Goal: Use online tool/utility: Utilize a website feature to perform a specific function

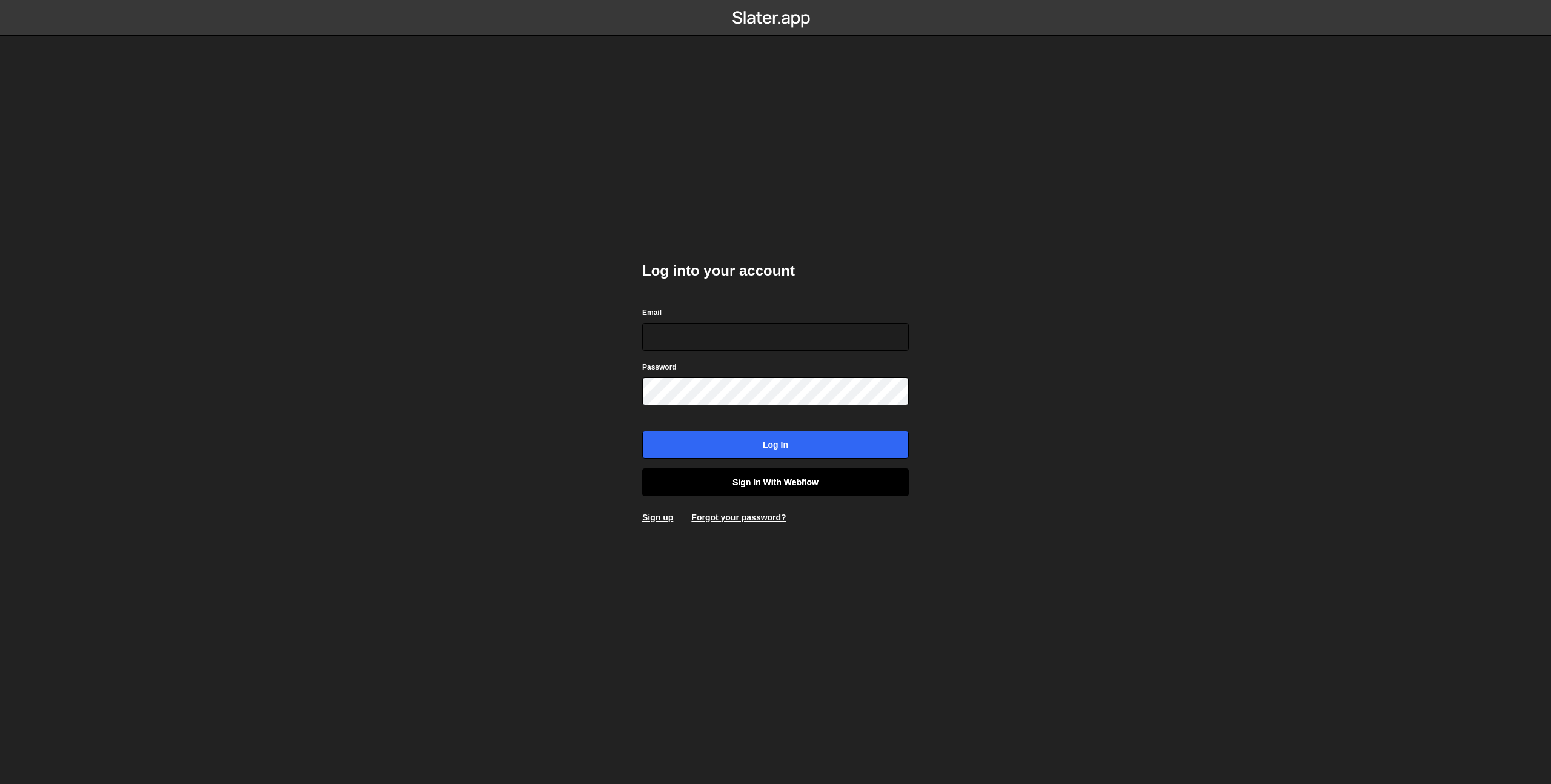
click at [776, 476] on link "Sign in with Webflow" at bounding box center [776, 482] width 267 height 28
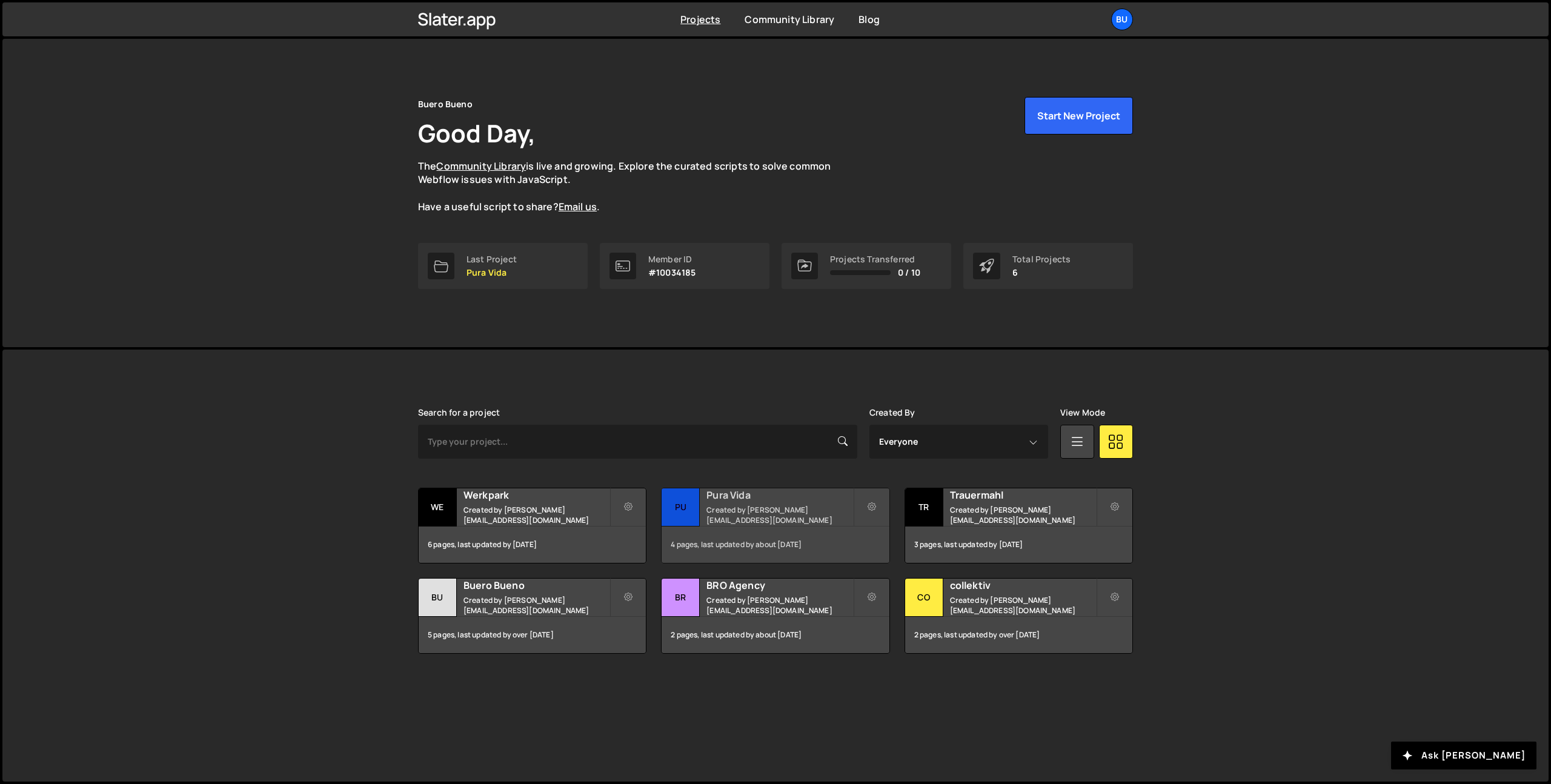
click at [725, 496] on h2 "Pura Vida" at bounding box center [779, 495] width 146 height 13
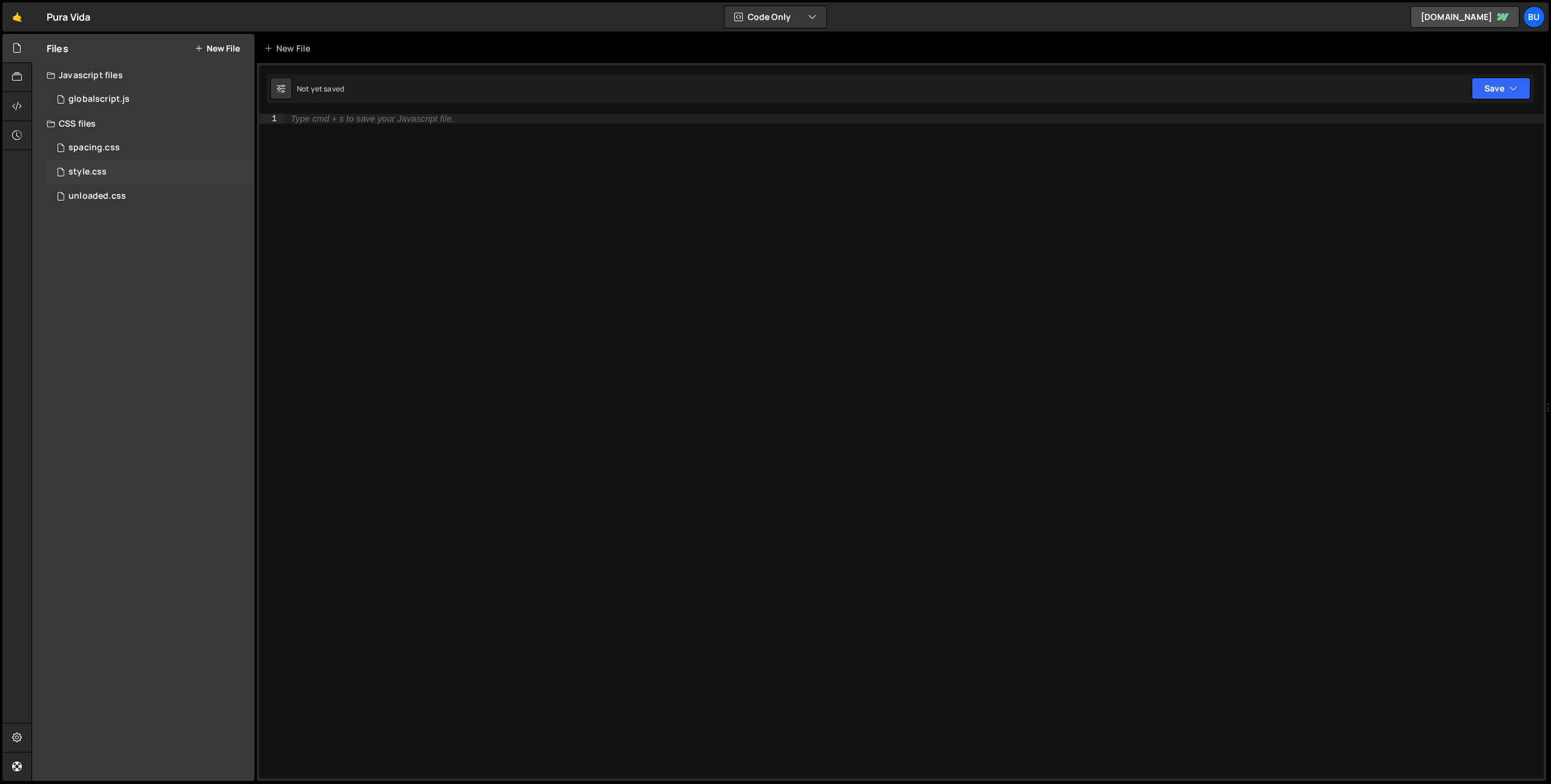
click at [110, 168] on div "style.css 0" at bounding box center [151, 172] width 208 height 24
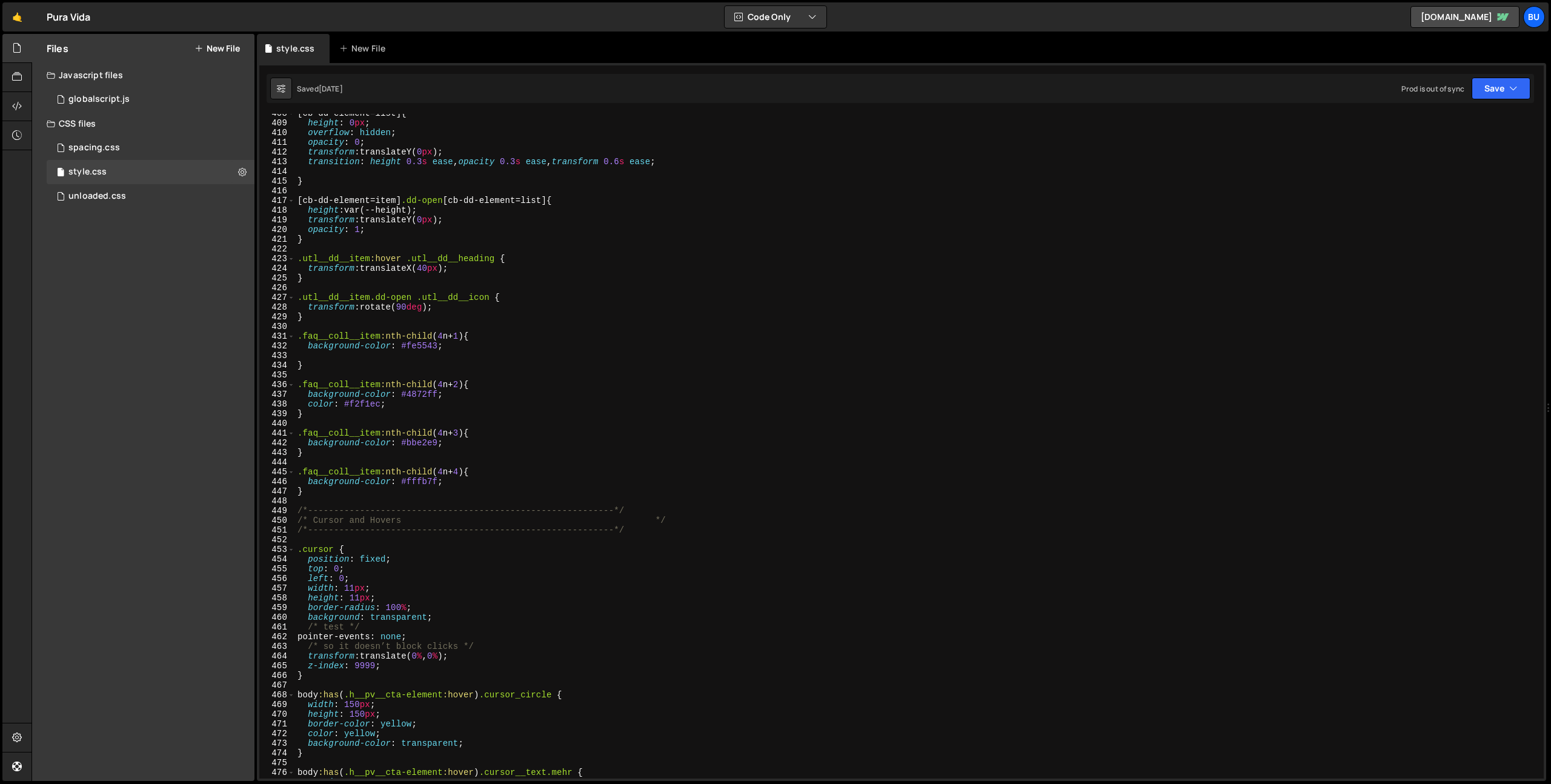
scroll to position [3951, 0]
click at [478, 428] on div "[ cb-dd-element = list ] { height : 0 px ; overflow : hidden ; opacity : 0 ; tr…" at bounding box center [917, 450] width 1244 height 684
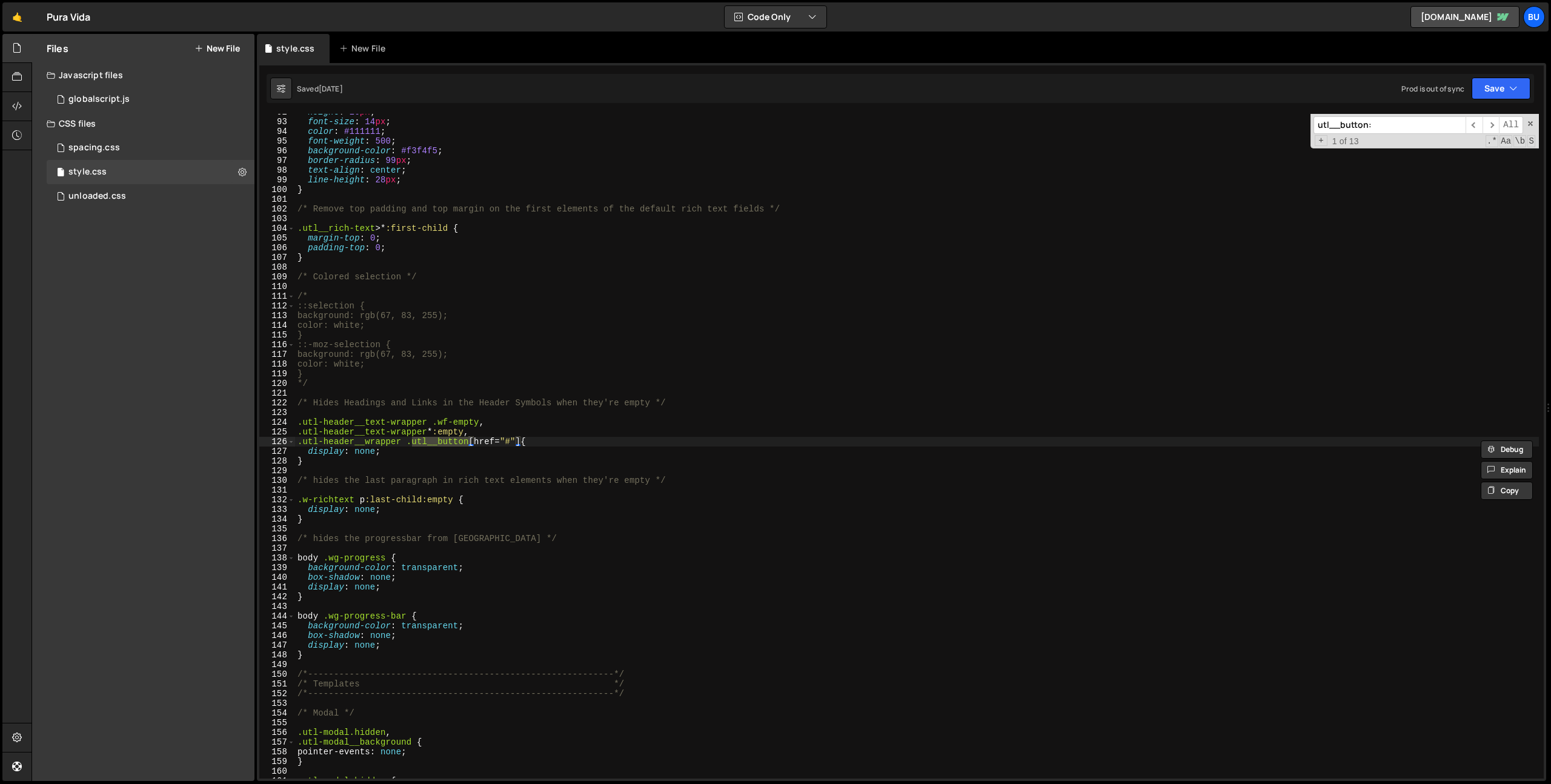
scroll to position [1490, 0]
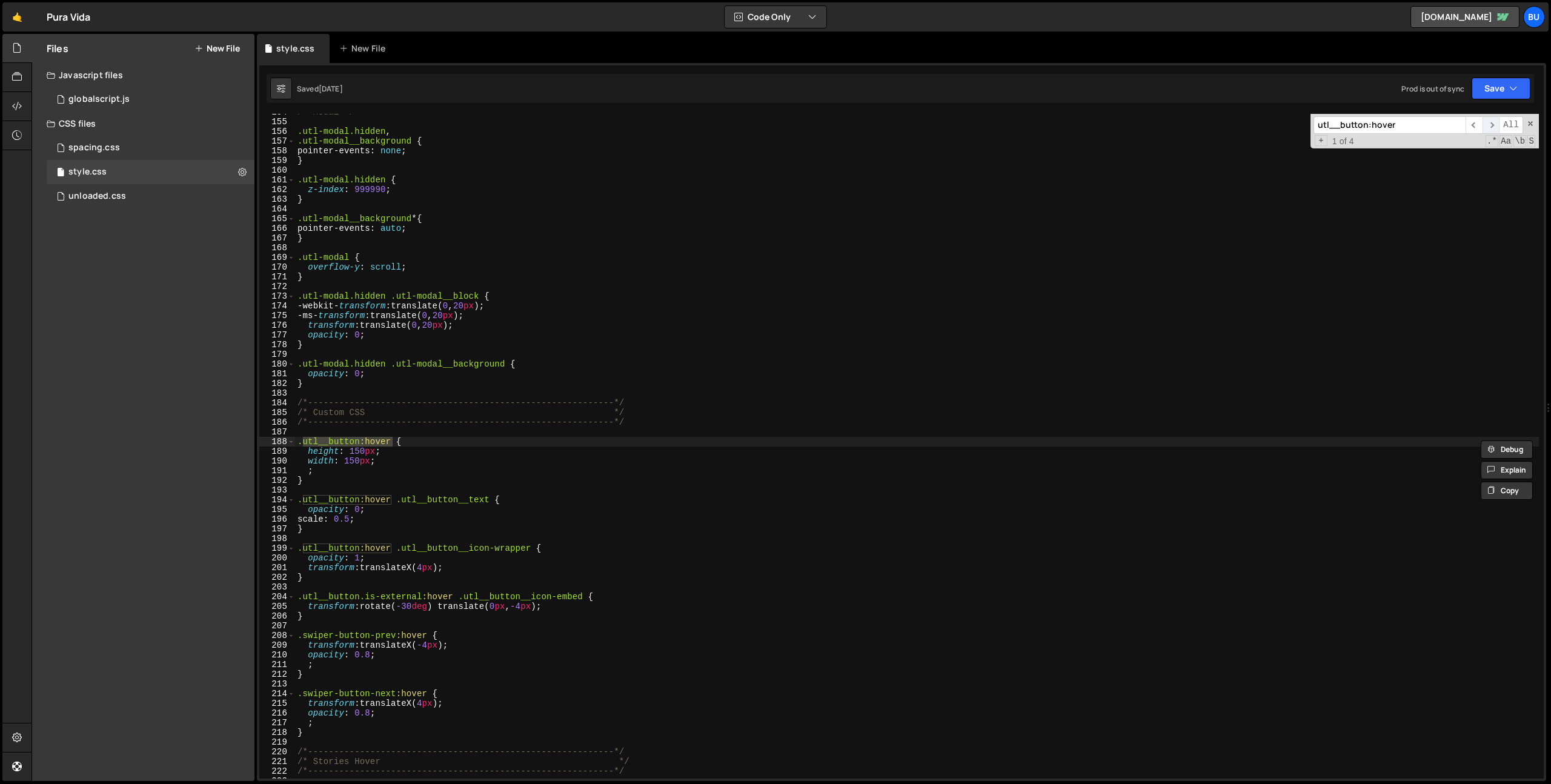
type input "utl__button:hover"
click at [1491, 131] on span "​" at bounding box center [1491, 125] width 17 height 18
click at [352, 460] on div "/* Modal */ .utl-modal.hidden , .utl-modal__background { pointer-events : none …" at bounding box center [917, 449] width 1244 height 684
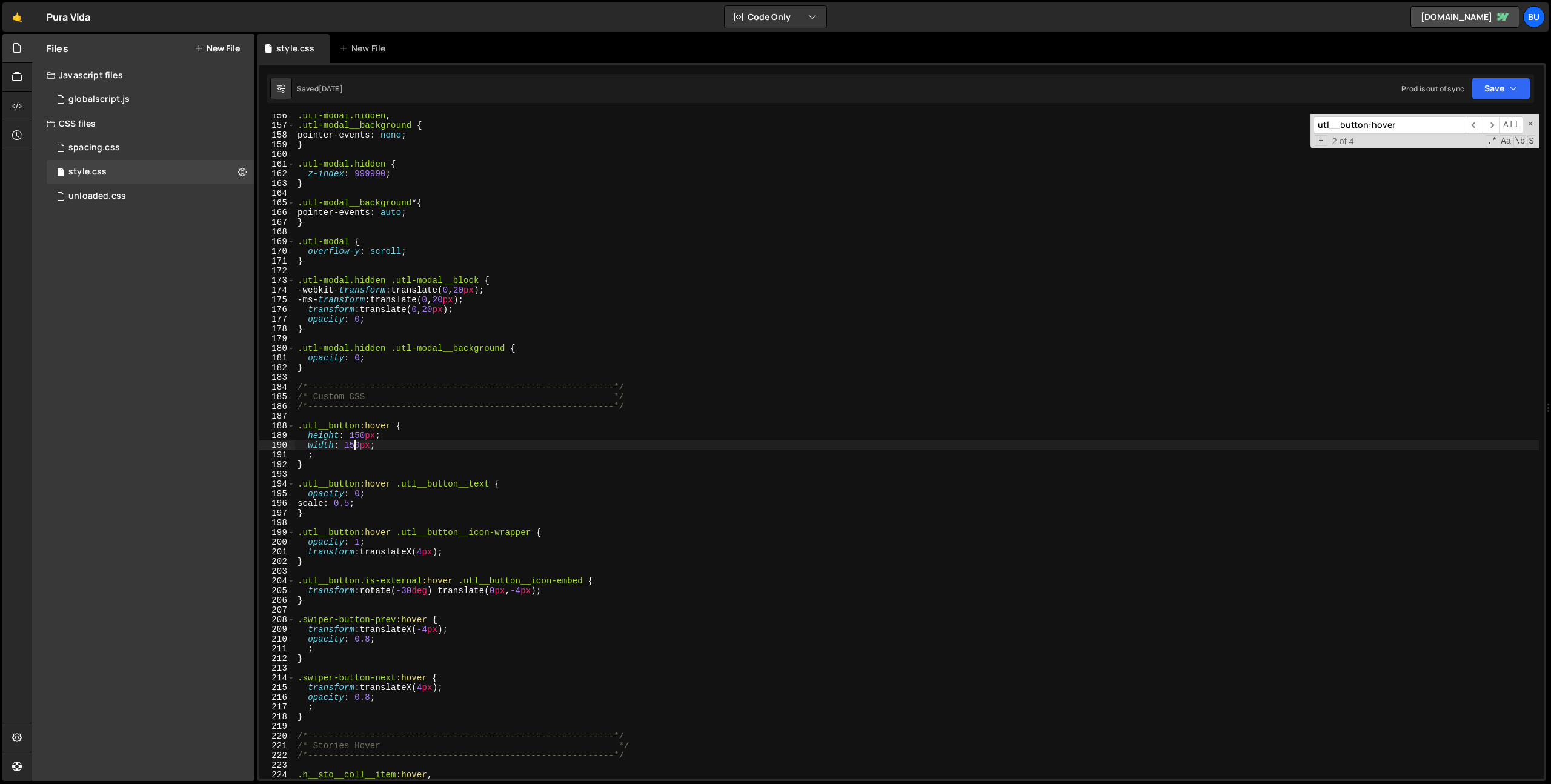
scroll to position [1514, 0]
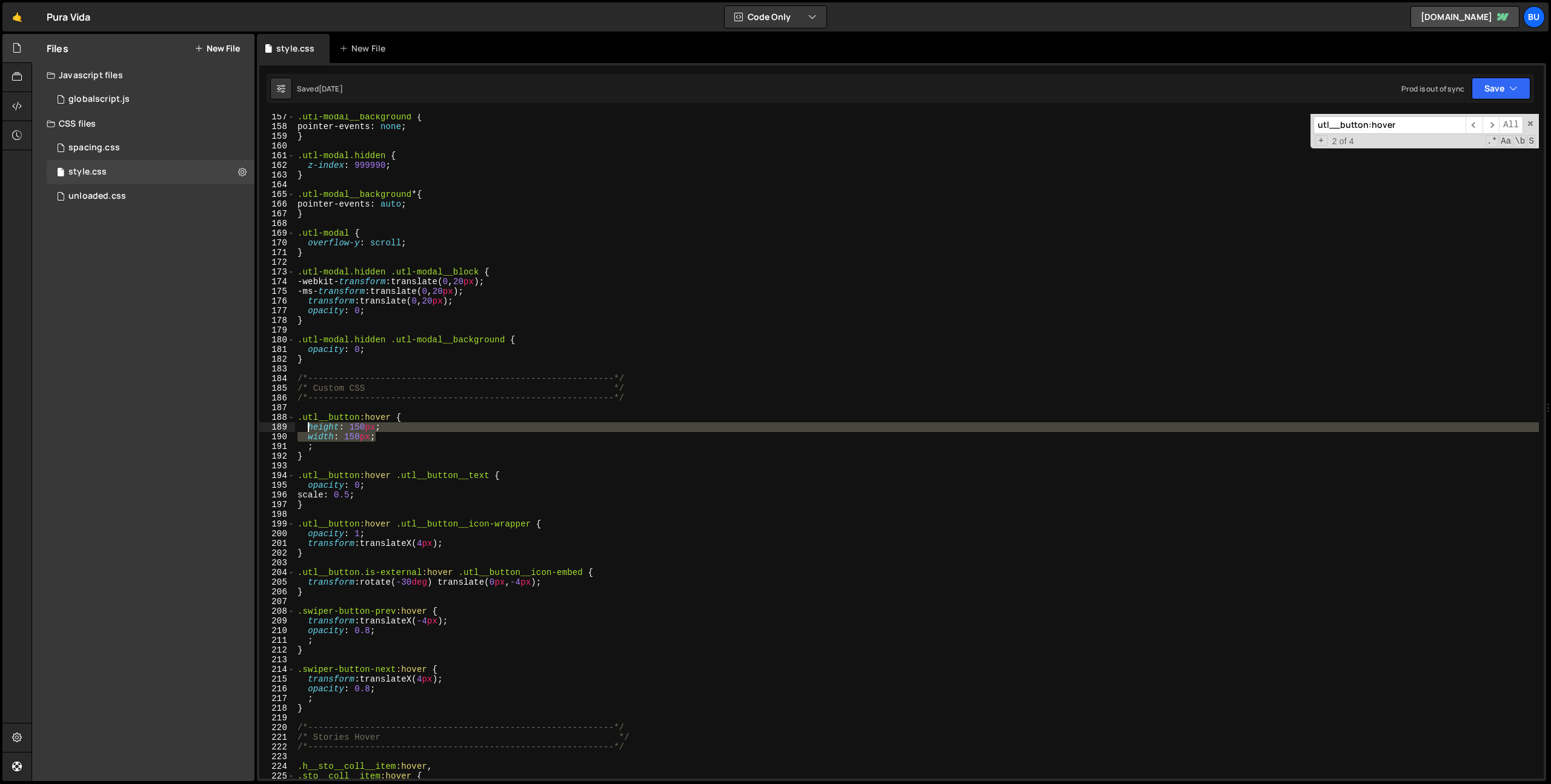
drag, startPoint x: 376, startPoint y: 438, endPoint x: 307, endPoint y: 430, distance: 69.5
click at [307, 430] on div ".utl-modal__background { pointer-events : none ; } .utl-modal.hidden { z-index …" at bounding box center [917, 454] width 1244 height 684
type textarea "height: 150px; width: 150px;"
